Goal: Task Accomplishment & Management: Use online tool/utility

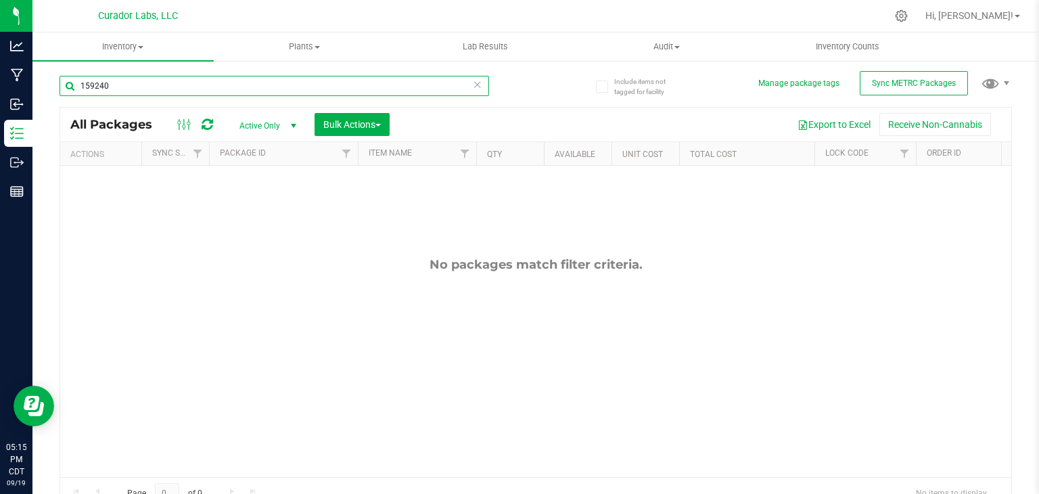
click at [233, 78] on input "159240" at bounding box center [275, 86] width 430 height 20
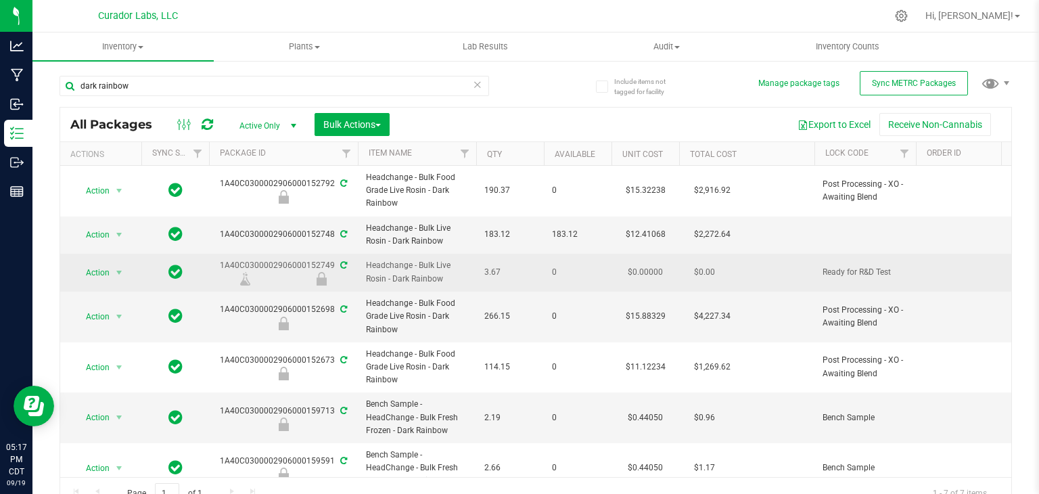
click at [441, 263] on span "Headchange - Bulk Live Rosin - Dark Rainbow" at bounding box center [417, 272] width 102 height 26
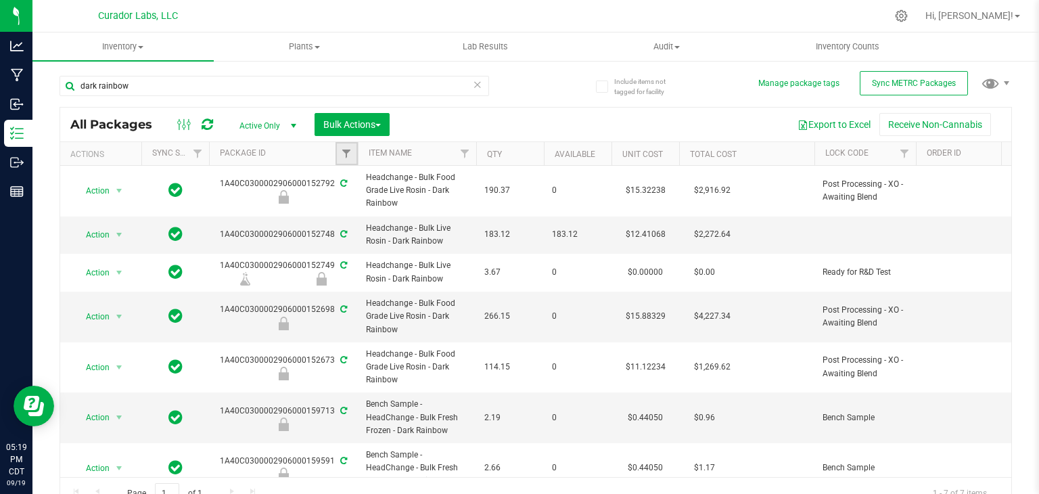
click at [348, 160] on link "Filter" at bounding box center [347, 153] width 22 height 23
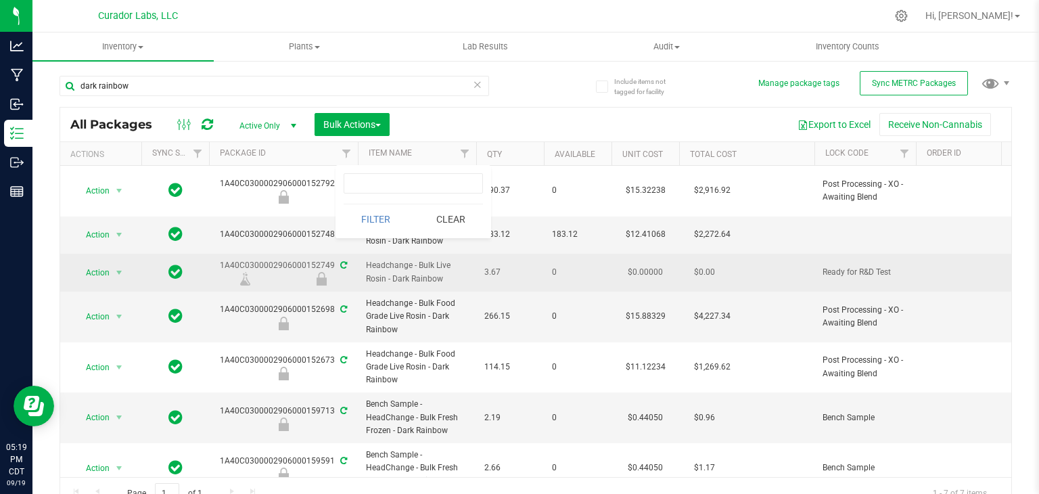
click at [550, 277] on td "0" at bounding box center [578, 273] width 68 height 38
click at [434, 271] on span "Headchange - Bulk Live Rosin - Dark Rainbow" at bounding box center [417, 272] width 102 height 26
drag, startPoint x: 217, startPoint y: 262, endPoint x: 334, endPoint y: 269, distance: 117.3
click at [334, 269] on div "1A40C0300002906000152749" at bounding box center [283, 272] width 153 height 26
copy div "1A40C0300002906000152749"
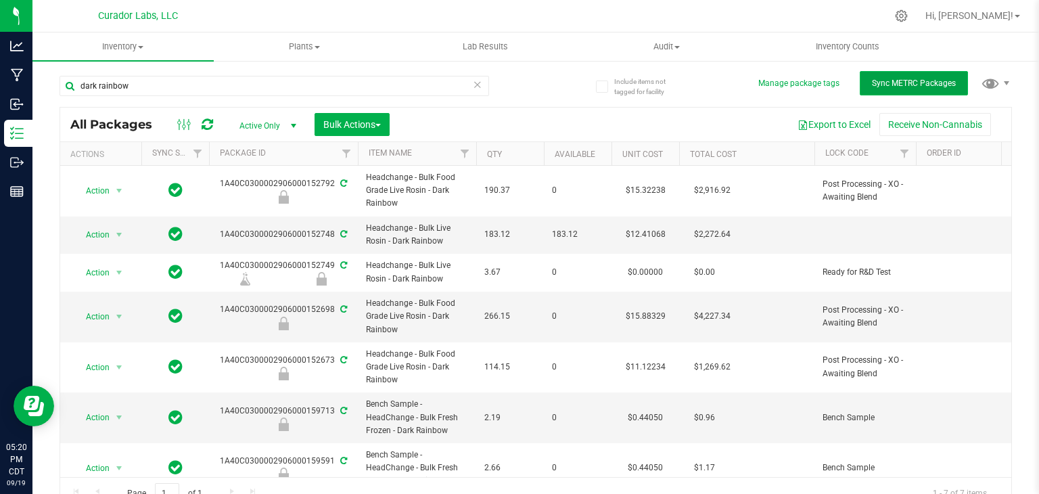
click at [885, 87] on span "Sync METRC Packages" at bounding box center [914, 82] width 84 height 9
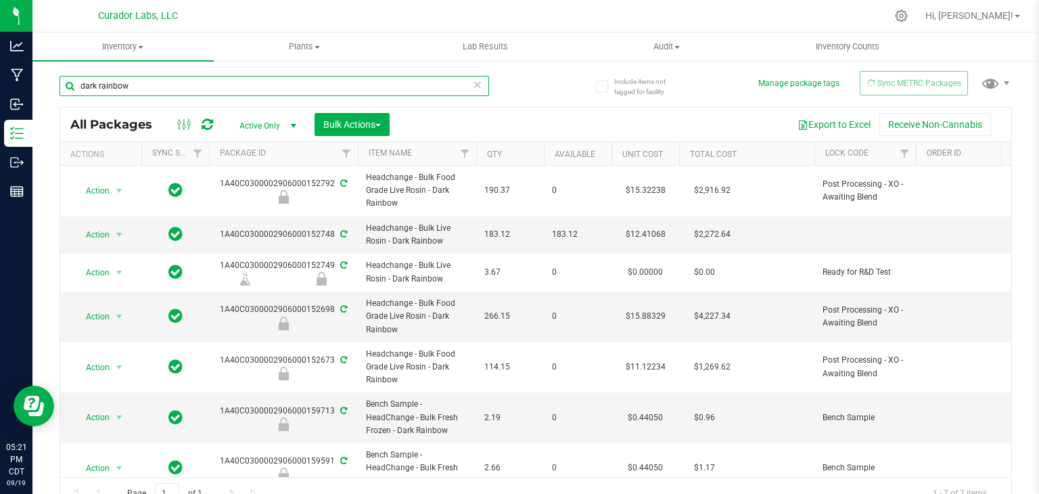
click at [289, 87] on input "dark rainbow" at bounding box center [275, 86] width 430 height 20
paste input "Package 1A40C0300002906000152749 added to Cloud TEN, LLC (TES000010)- Quantity:…"
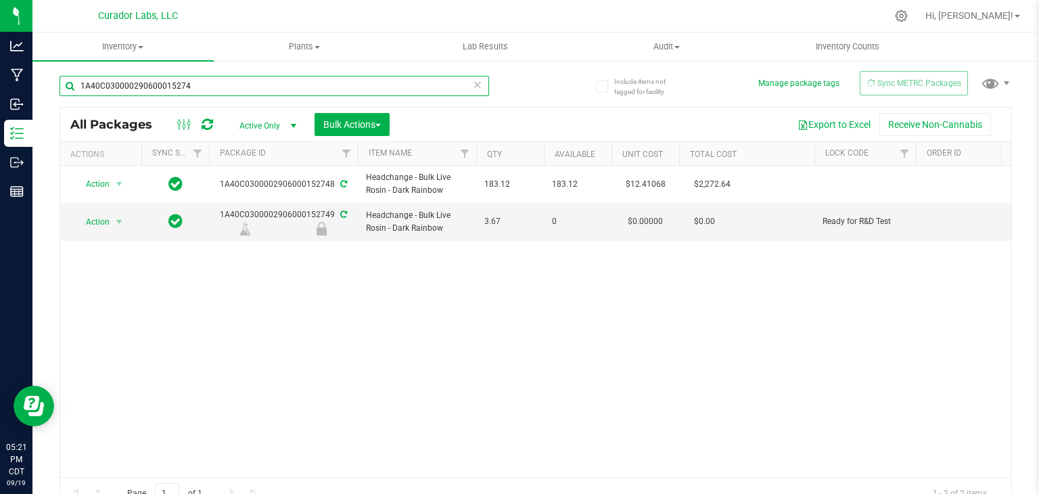
click at [302, 87] on input "1A40C030000290600015274" at bounding box center [275, 86] width 430 height 20
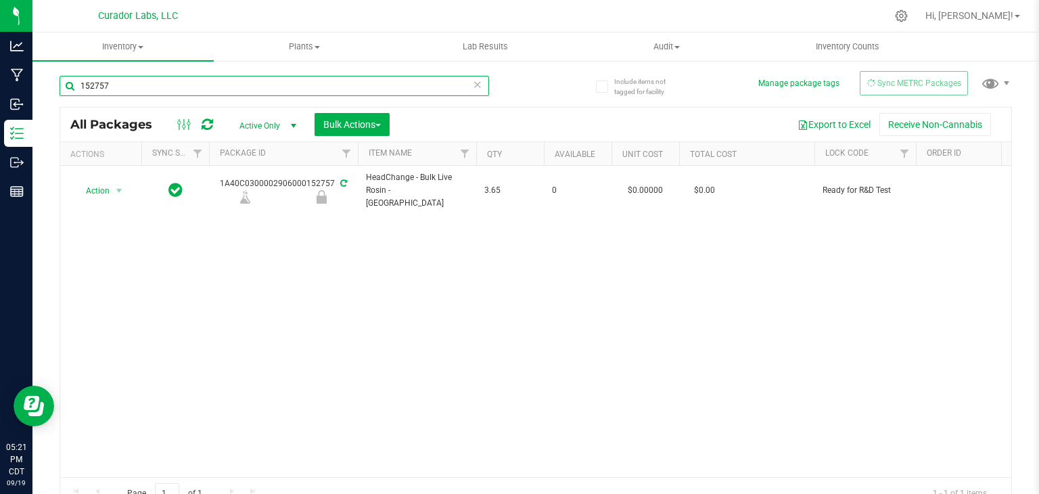
type input "152757"
click at [268, 95] on div "152757" at bounding box center [275, 86] width 430 height 20
click at [210, 122] on icon at bounding box center [208, 125] width 12 height 14
click at [391, 265] on div "Action Action Edit attributes Global inventory Locate package Package audit log…" at bounding box center [535, 321] width 951 height 311
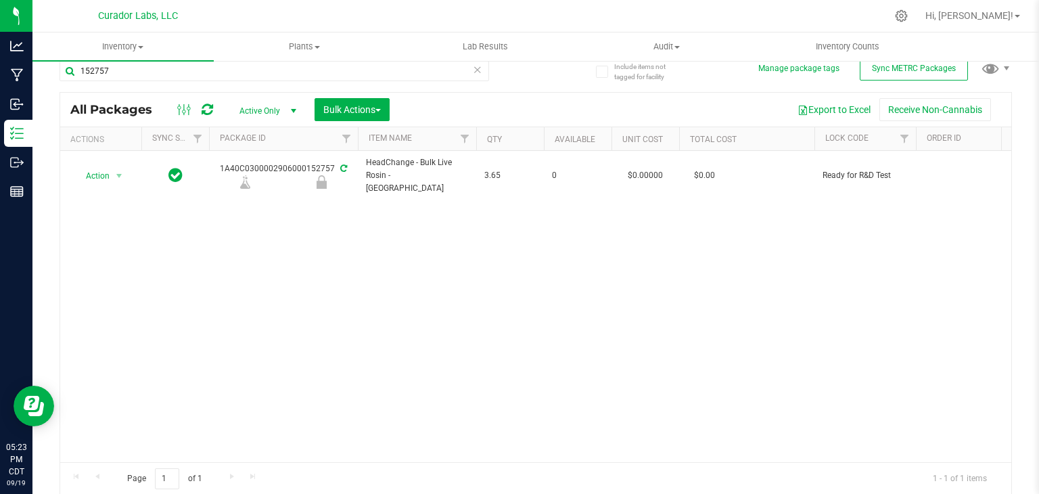
scroll to position [14, 0]
